Goal: Go to known website: Go to known website

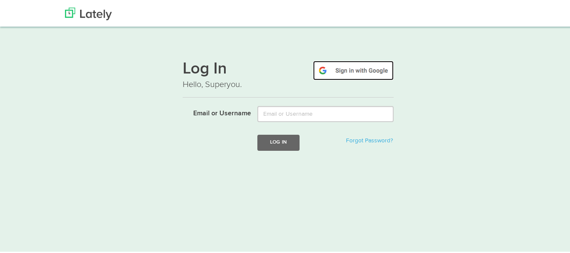
click at [334, 69] on img at bounding box center [353, 68] width 81 height 19
